Goal: Find specific page/section: Find specific page/section

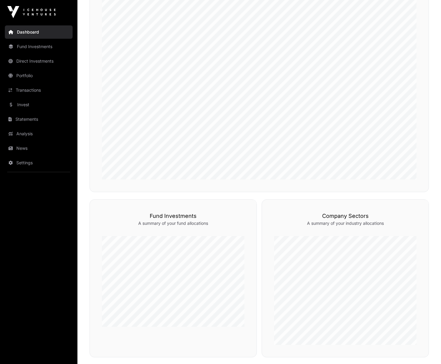
scroll to position [355, 0]
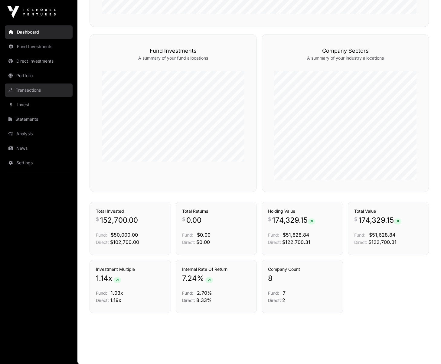
click at [41, 91] on link "Transactions" at bounding box center [39, 89] width 68 height 13
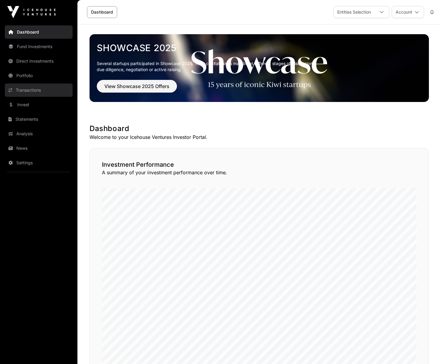
click at [34, 86] on link "Transactions" at bounding box center [39, 89] width 68 height 13
